Goal: Task Accomplishment & Management: Use online tool/utility

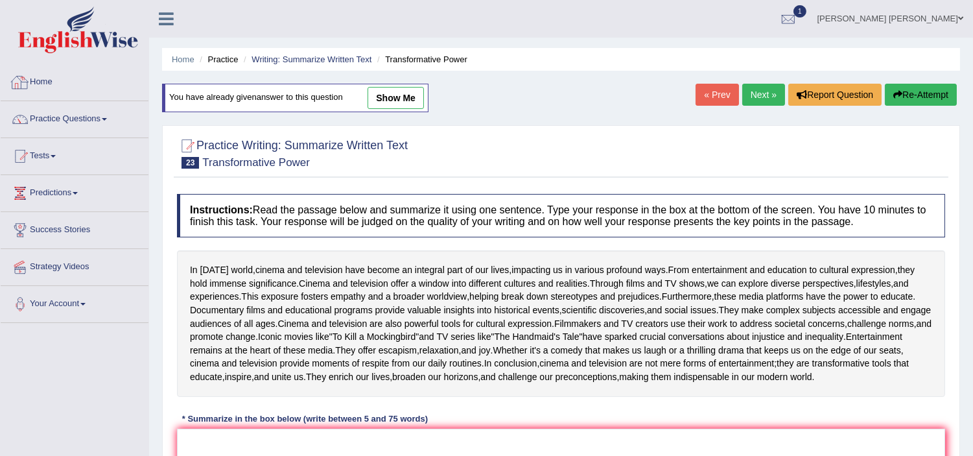
click at [43, 78] on link "Home" at bounding box center [75, 80] width 148 height 32
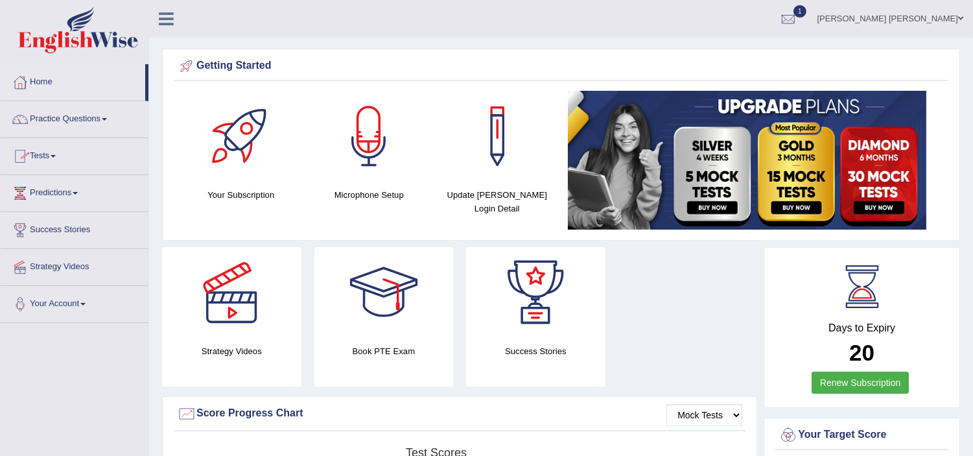
click at [49, 150] on link "Tests" at bounding box center [75, 154] width 148 height 32
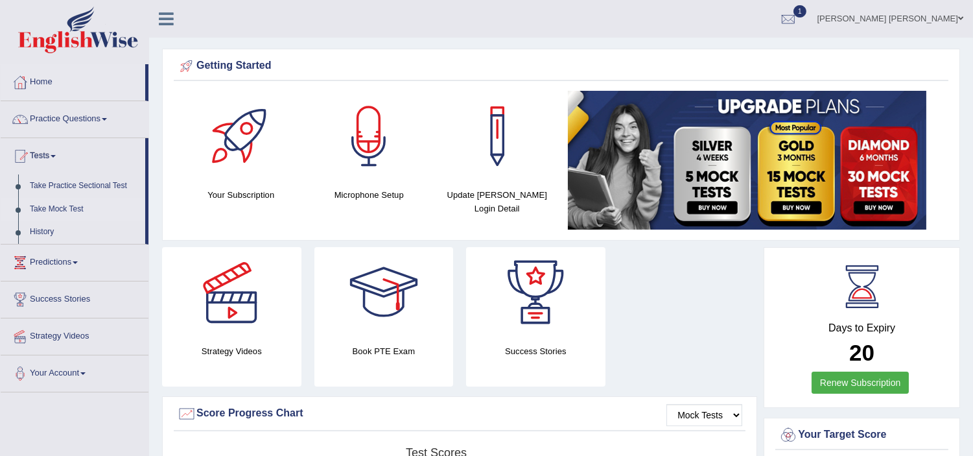
click at [49, 202] on link "Take Mock Test" at bounding box center [84, 209] width 121 height 23
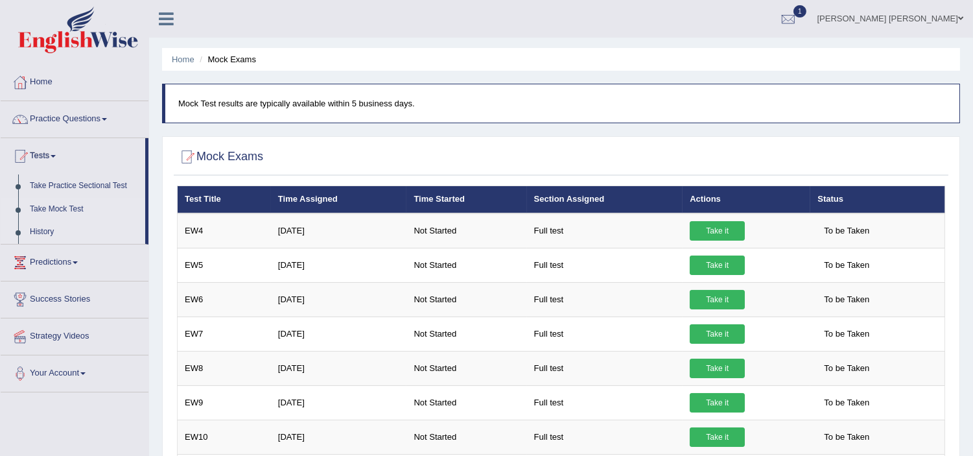
click at [37, 227] on link "History" at bounding box center [84, 231] width 121 height 23
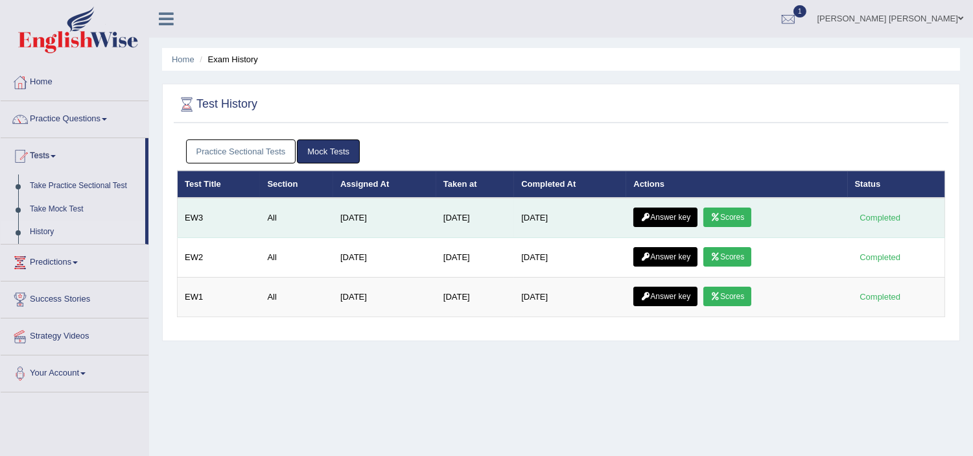
click at [742, 215] on link "Scores" at bounding box center [728, 216] width 48 height 19
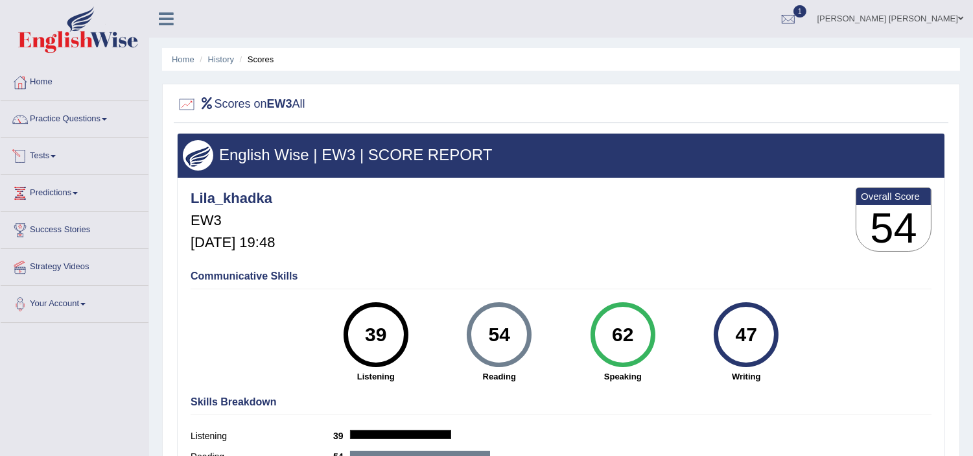
click at [39, 152] on link "Tests" at bounding box center [75, 154] width 148 height 32
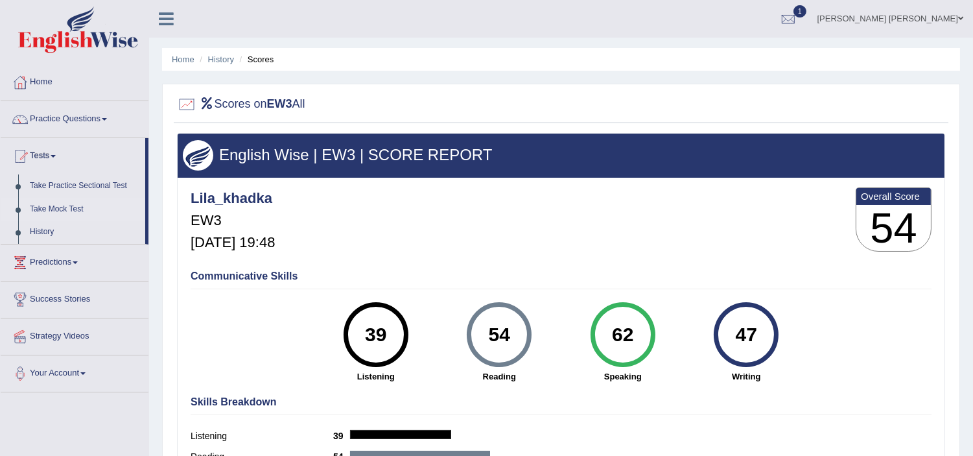
click at [54, 205] on link "Take Mock Test" at bounding box center [84, 209] width 121 height 23
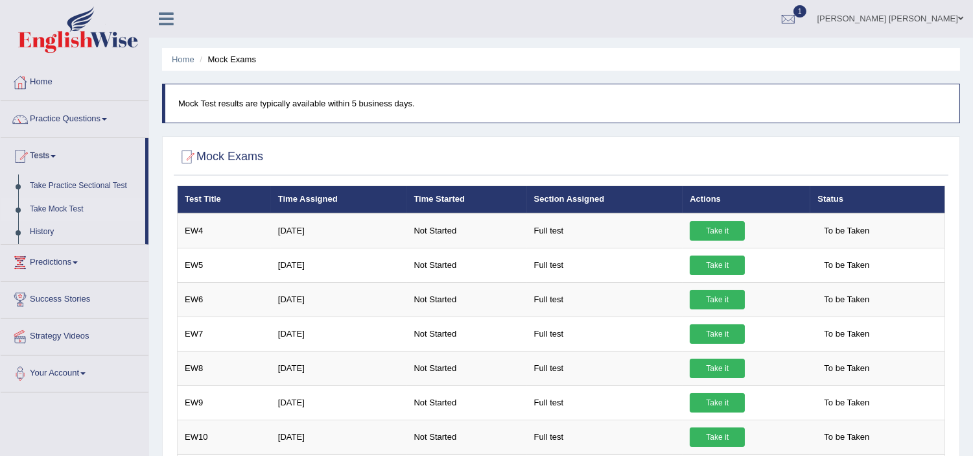
click at [877, 162] on div at bounding box center [561, 157] width 768 height 27
click at [77, 180] on link "Take Practice Sectional Test" at bounding box center [84, 185] width 121 height 23
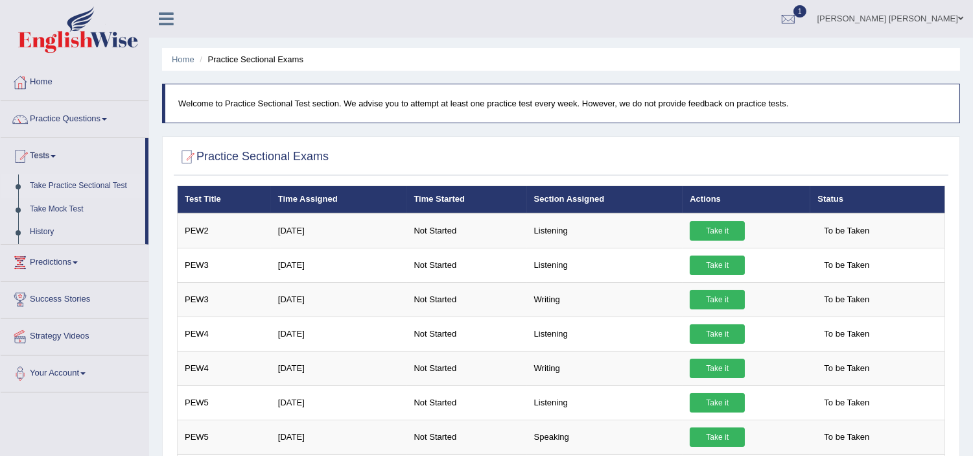
click at [960, 225] on div "Home Practice Sectional Exams Welcome to Practice Sectional Test section. We ad…" at bounding box center [561, 324] width 824 height 648
click at [50, 207] on link "Take Mock Test" at bounding box center [84, 209] width 121 height 23
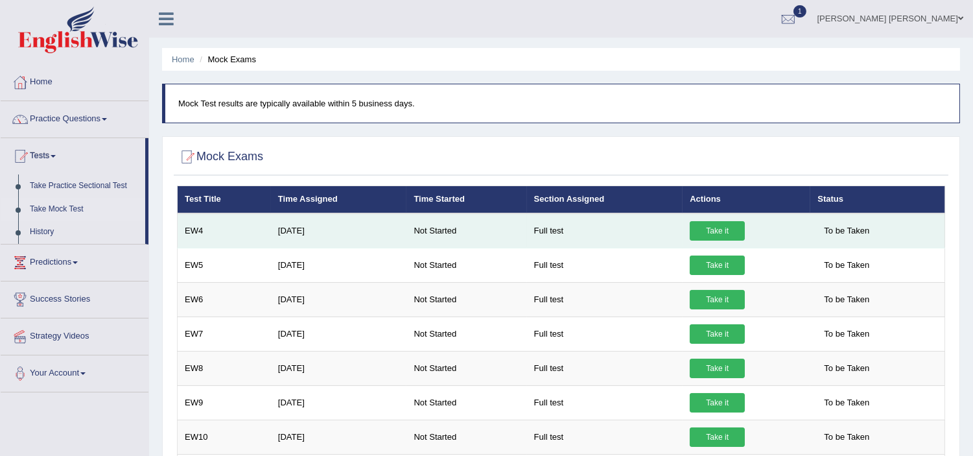
click at [720, 229] on link "Take it" at bounding box center [717, 230] width 55 height 19
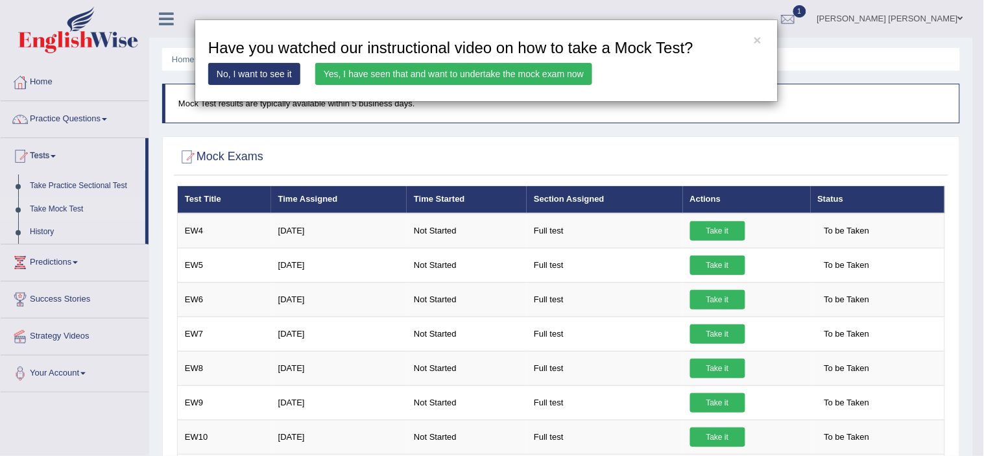
click at [457, 83] on link "Yes, I have seen that and want to undertake the mock exam now" at bounding box center [453, 74] width 277 height 22
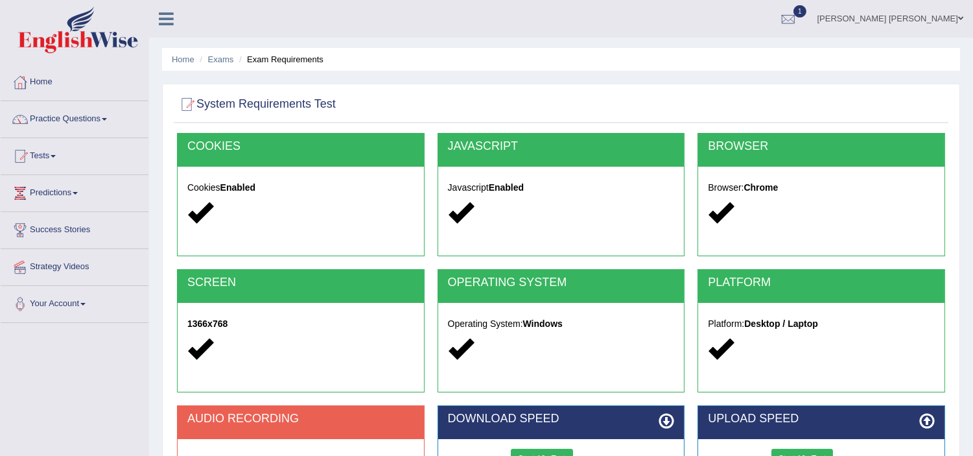
click at [651, 84] on div "System Requirements Test [GEOGRAPHIC_DATA] Cookies Enabled JAVASCRIPT Javascrip…" at bounding box center [561, 339] width 798 height 511
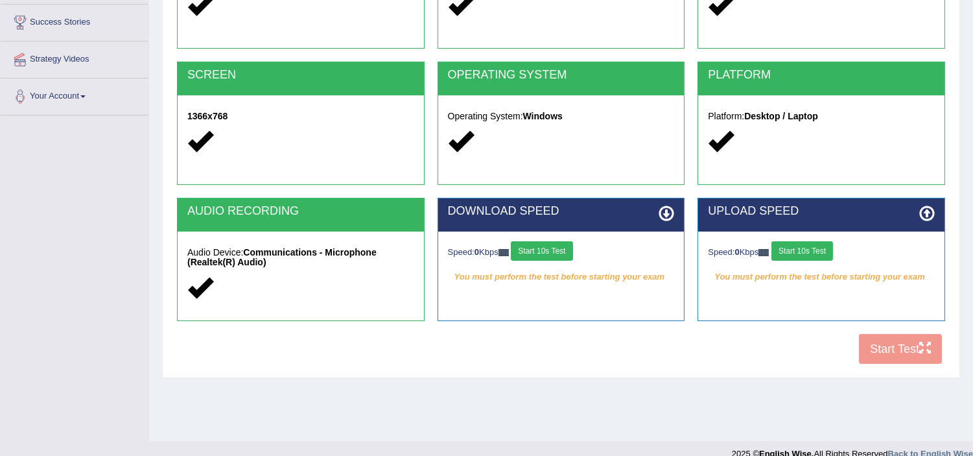
scroll to position [224, 0]
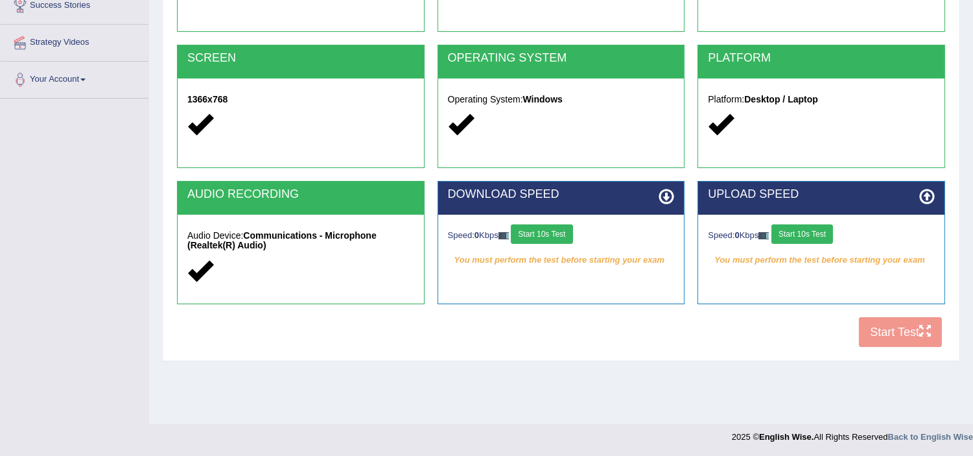
click at [545, 225] on button "Start 10s Test" at bounding box center [542, 233] width 62 height 19
click at [812, 231] on button "Start 10s Test" at bounding box center [803, 233] width 62 height 19
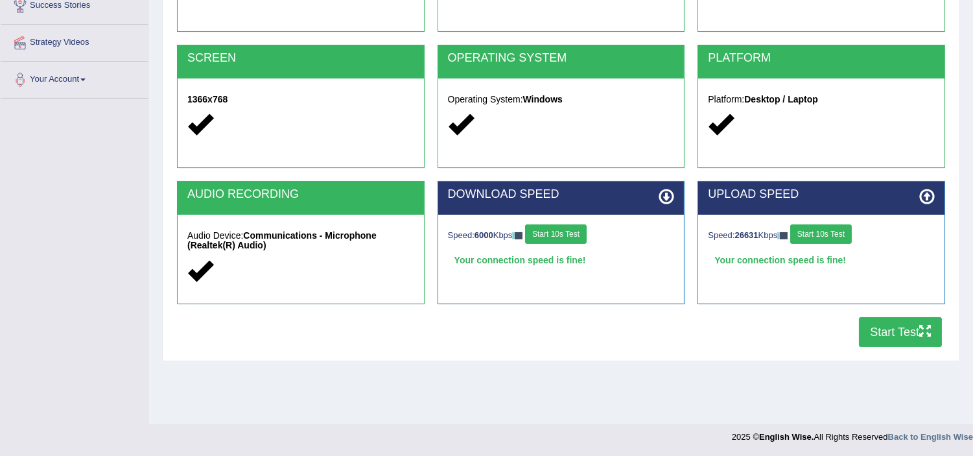
click at [899, 329] on button "Start Test" at bounding box center [900, 332] width 83 height 30
